Goal: Navigation & Orientation: Find specific page/section

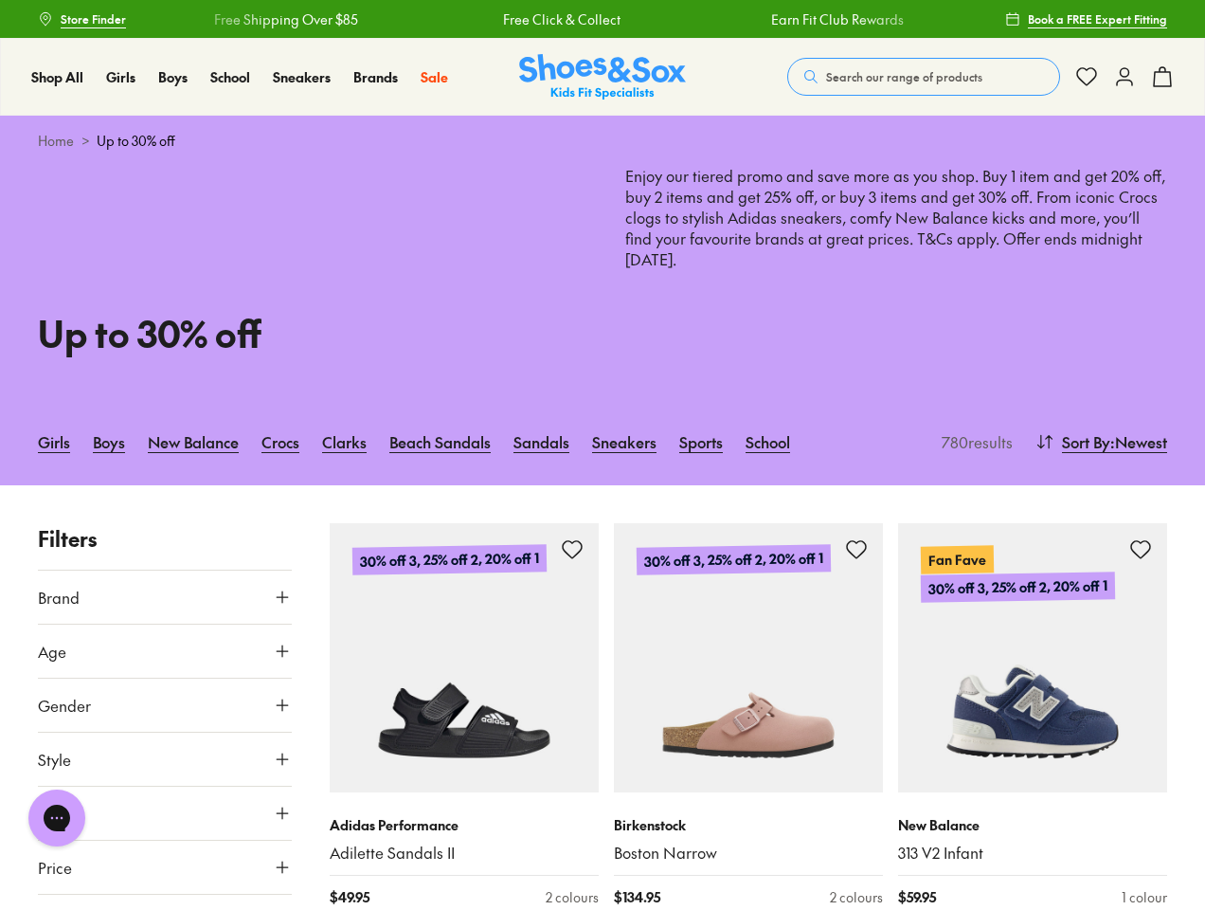
click at [924, 77] on span "Search our range of products" at bounding box center [904, 76] width 156 height 17
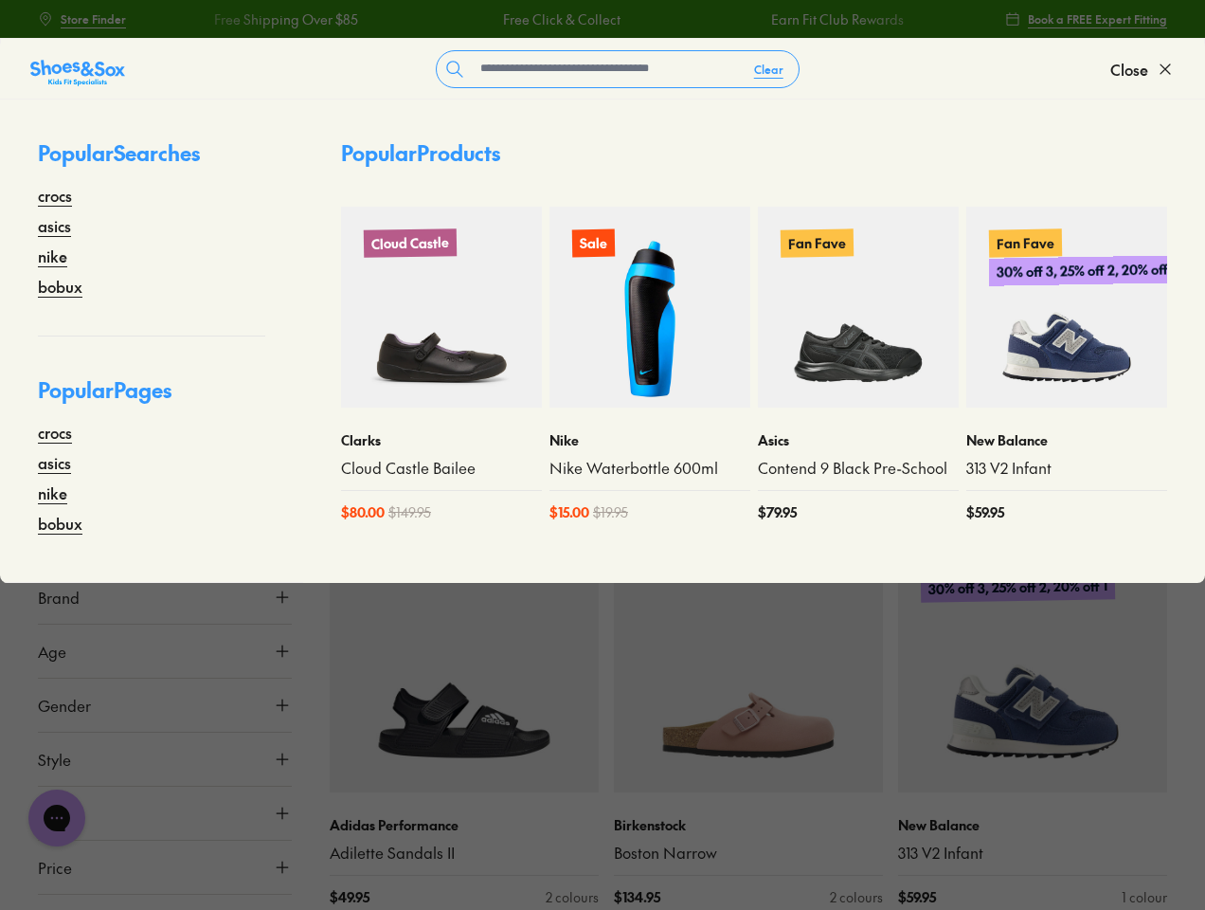
click at [769, 69] on button "Clear" at bounding box center [769, 69] width 60 height 34
click at [1143, 69] on span "Close" at bounding box center [1129, 69] width 38 height 23
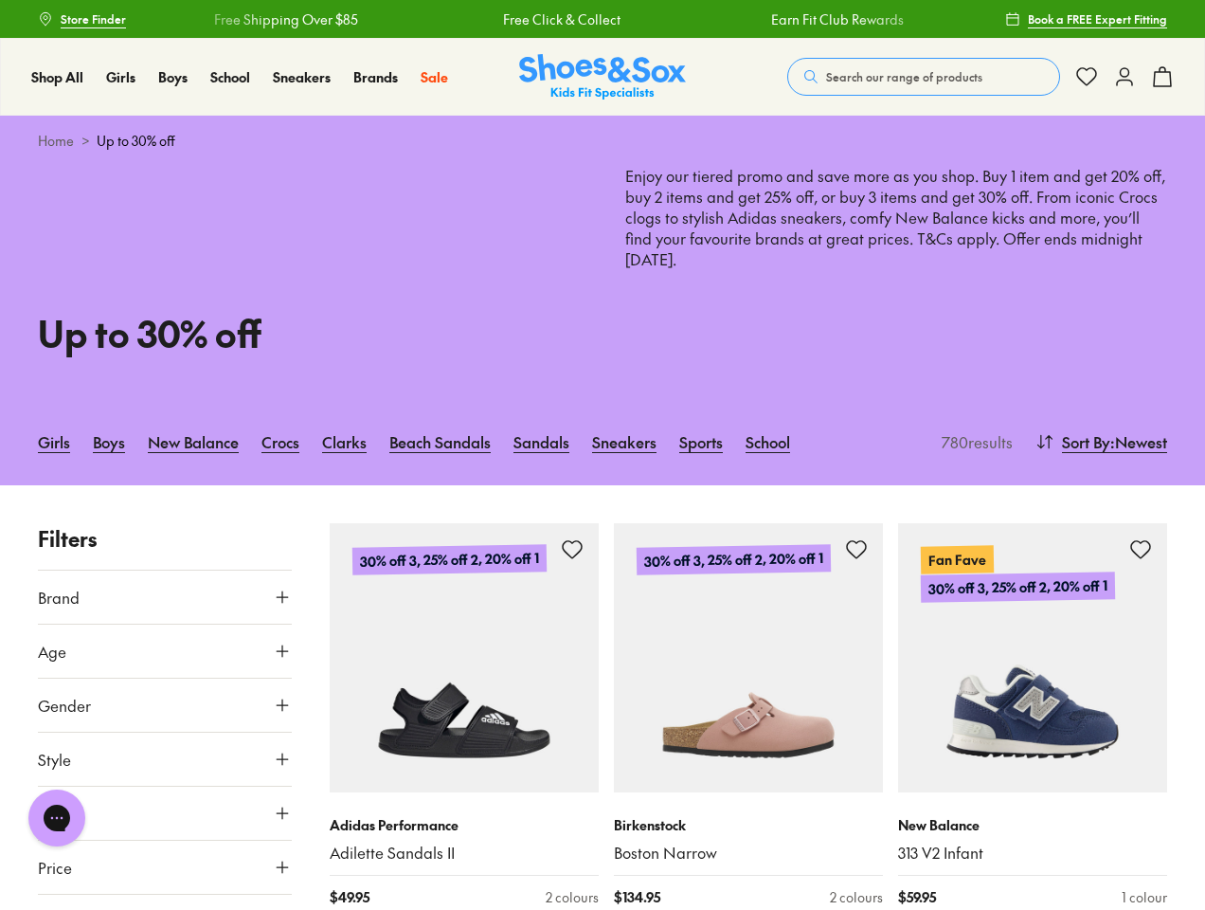
click at [1163, 77] on icon at bounding box center [1162, 76] width 23 height 23
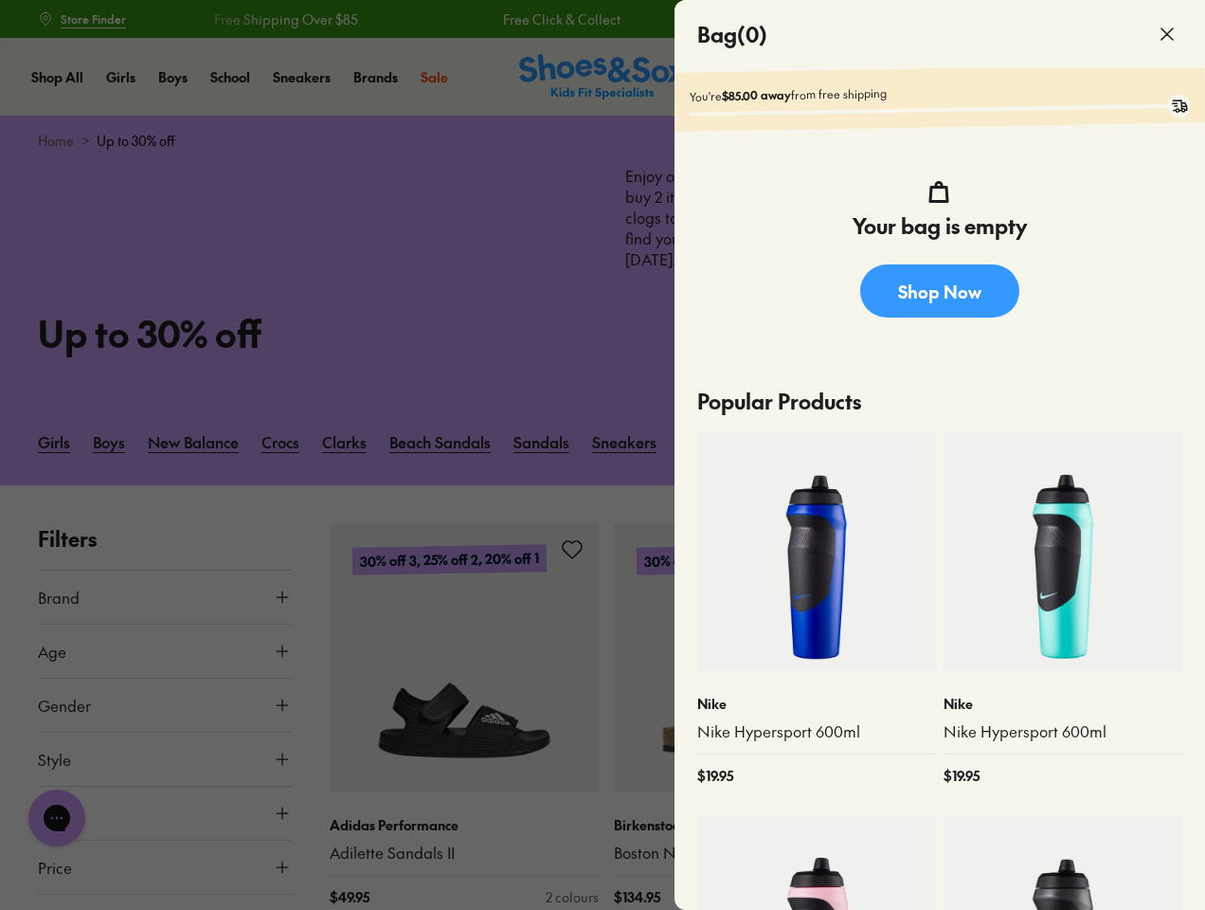
click at [1099, 442] on div at bounding box center [602, 455] width 1205 height 910
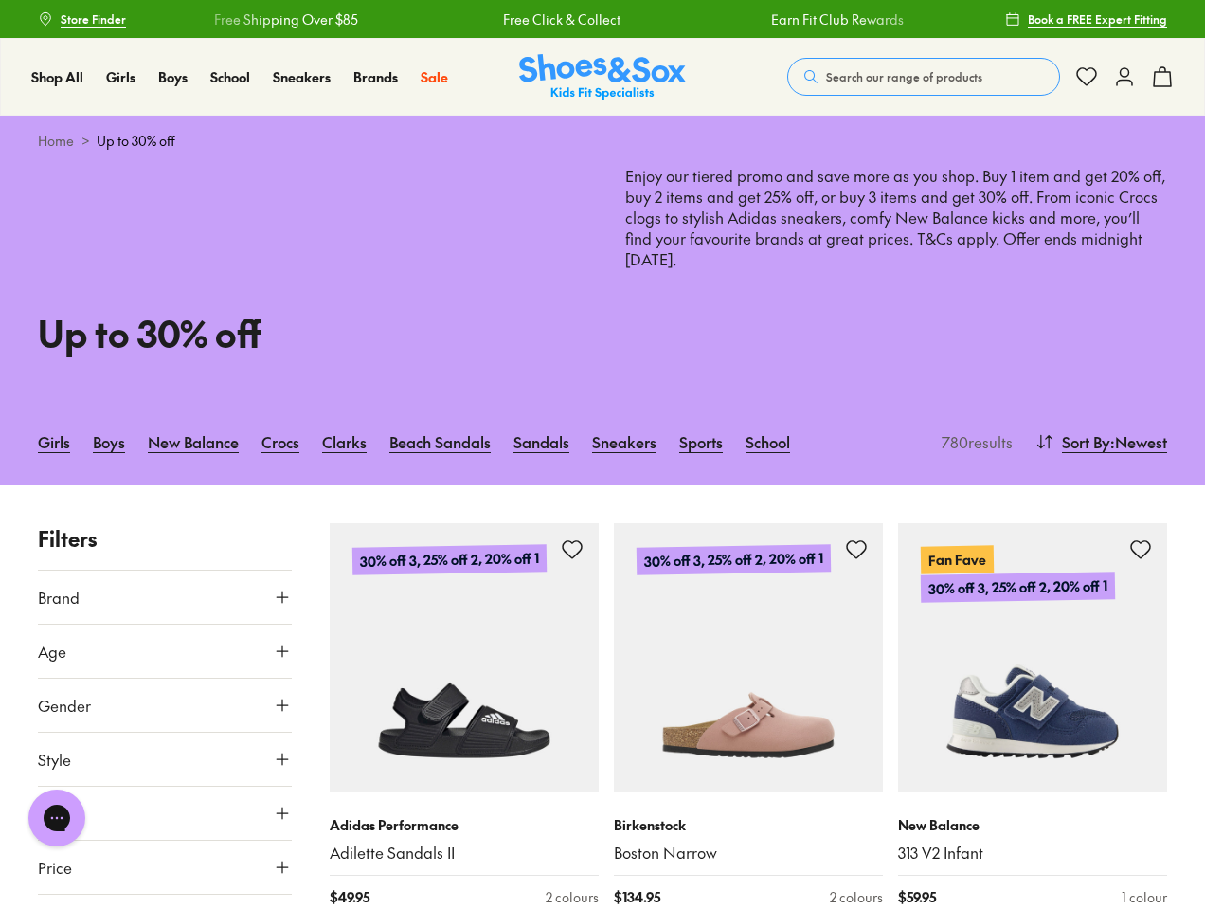
click at [165, 597] on button "Brand" at bounding box center [165, 596] width 254 height 53
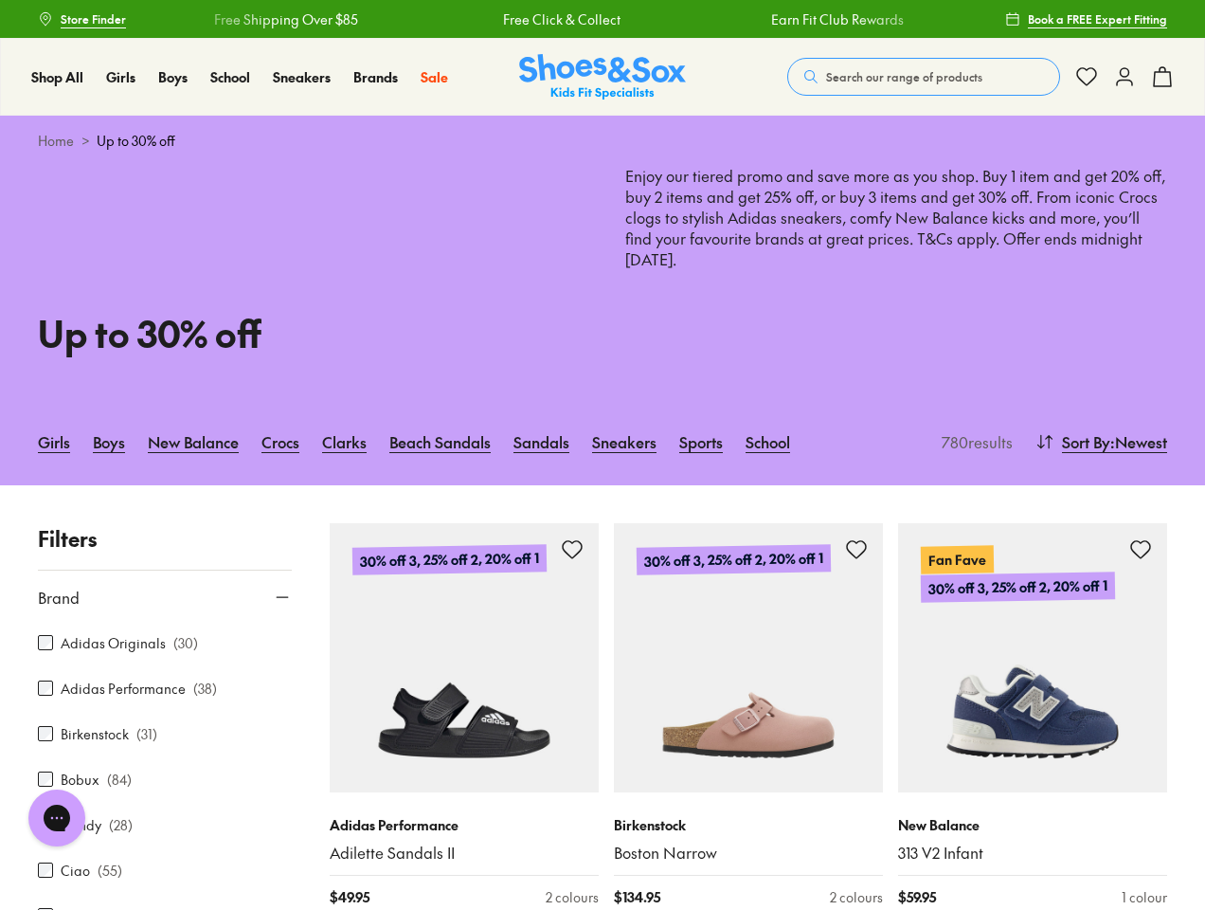
click at [165, 813] on div "Candy ( 28 )" at bounding box center [165, 824] width 254 height 23
